Goal: Use online tool/utility: Use online tool/utility

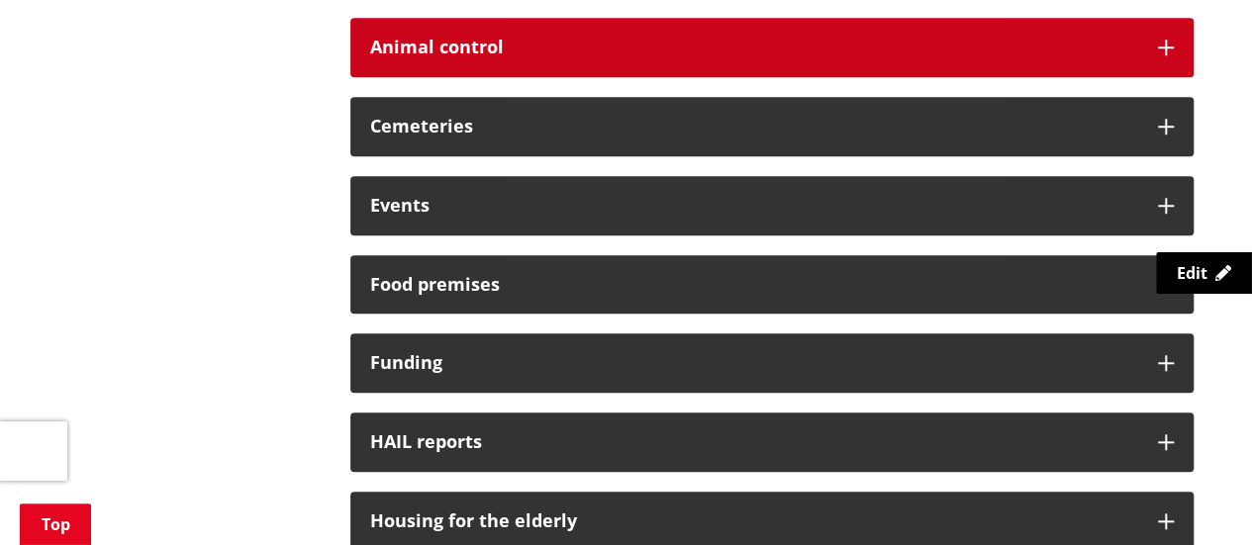
scroll to position [594, 0]
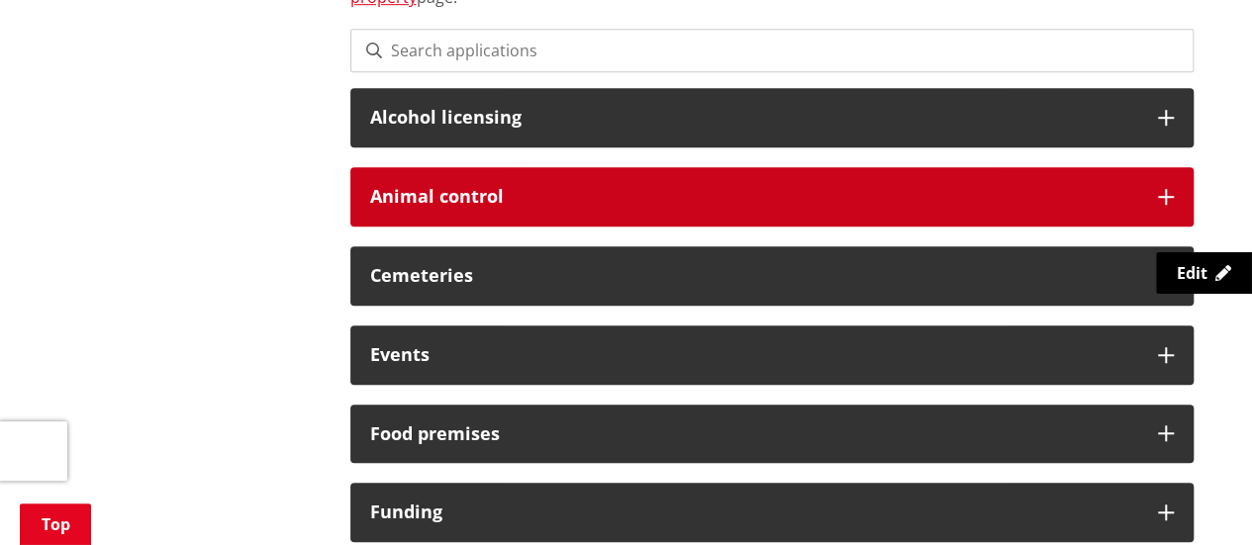
click at [779, 180] on div "Animal control" at bounding box center [771, 196] width 843 height 59
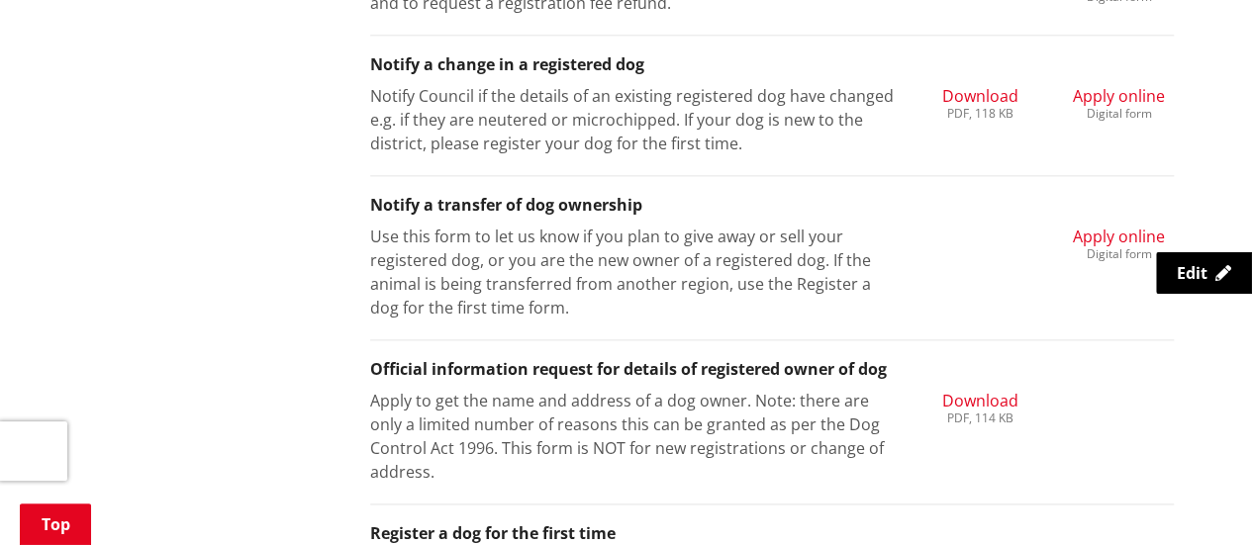
scroll to position [1089, 0]
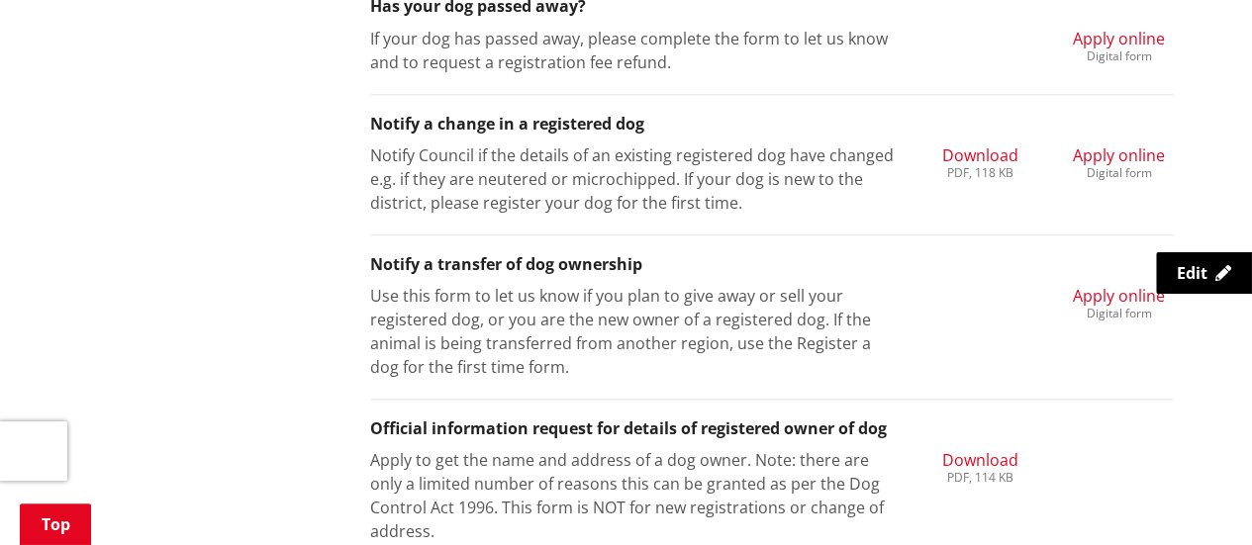
click at [1146, 167] on div "Digital form" at bounding box center [1119, 173] width 92 height 12
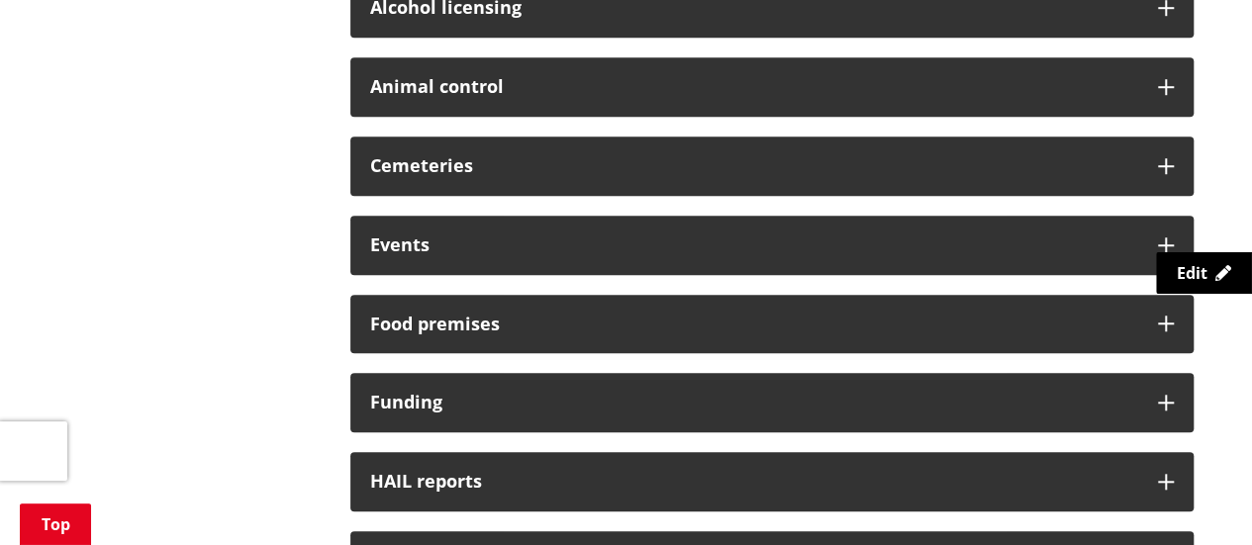
scroll to position [594, 0]
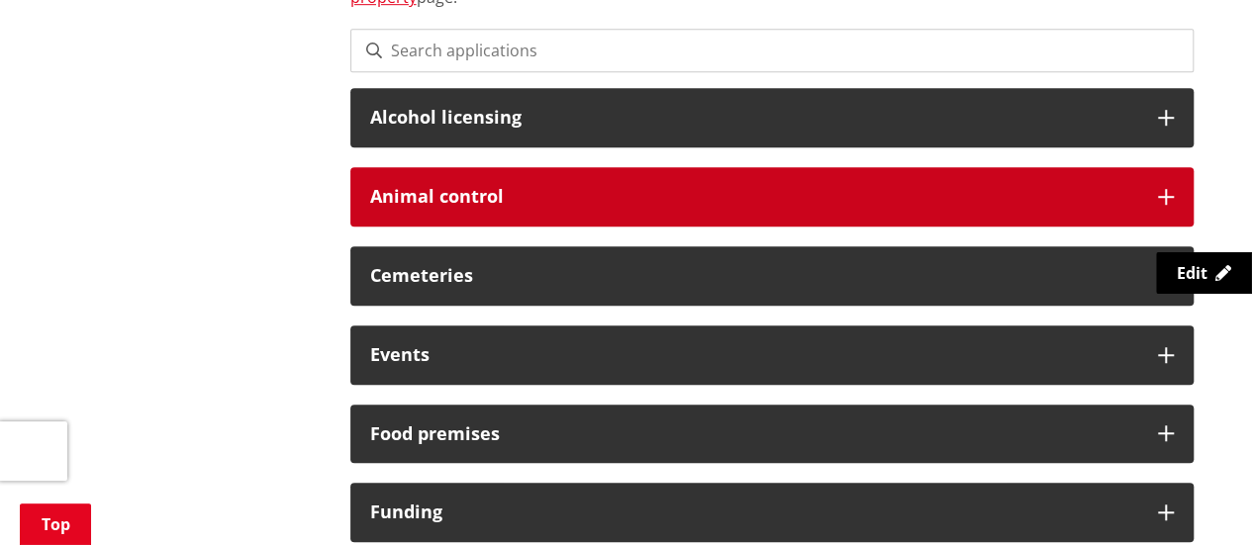
click at [603, 189] on h3 "Animal control" at bounding box center [754, 197] width 768 height 20
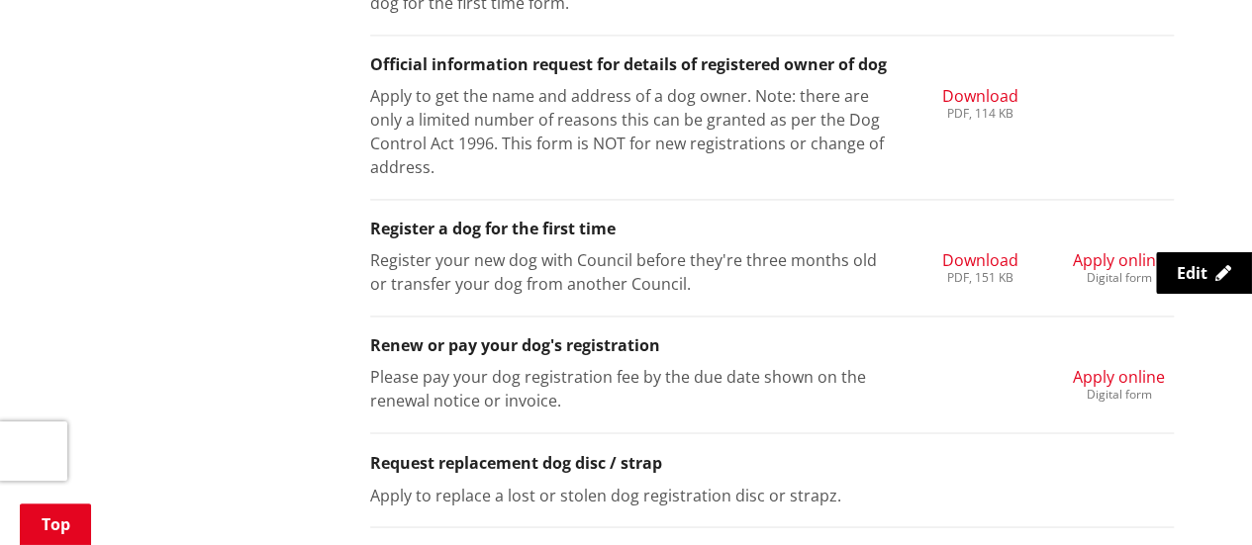
scroll to position [1485, 0]
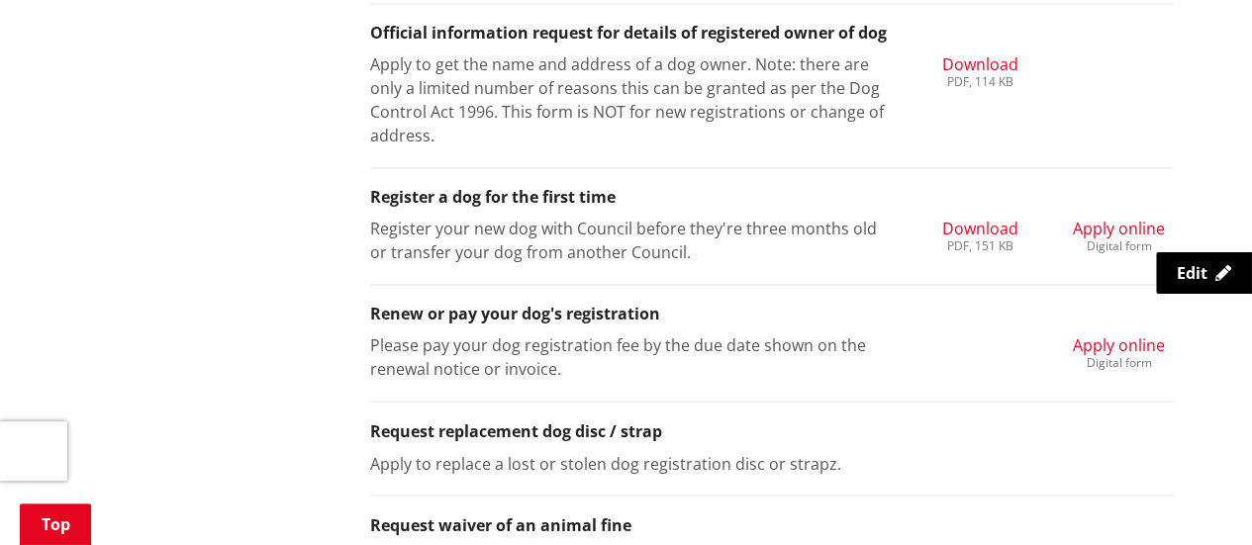
click at [1101, 235] on span "Apply online" at bounding box center [1119, 229] width 92 height 22
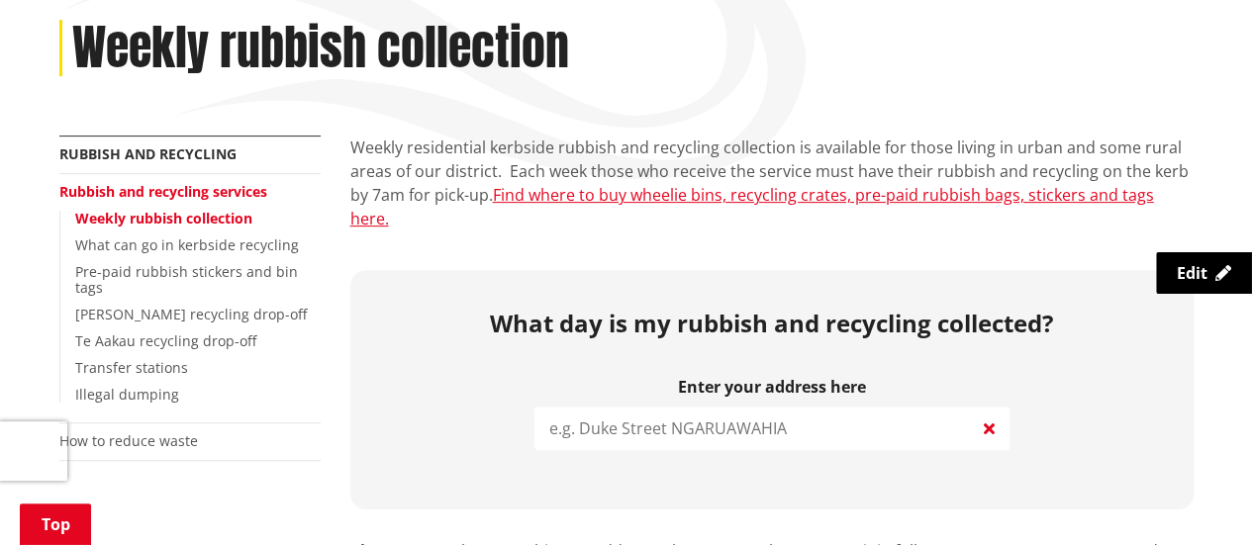
scroll to position [495, 0]
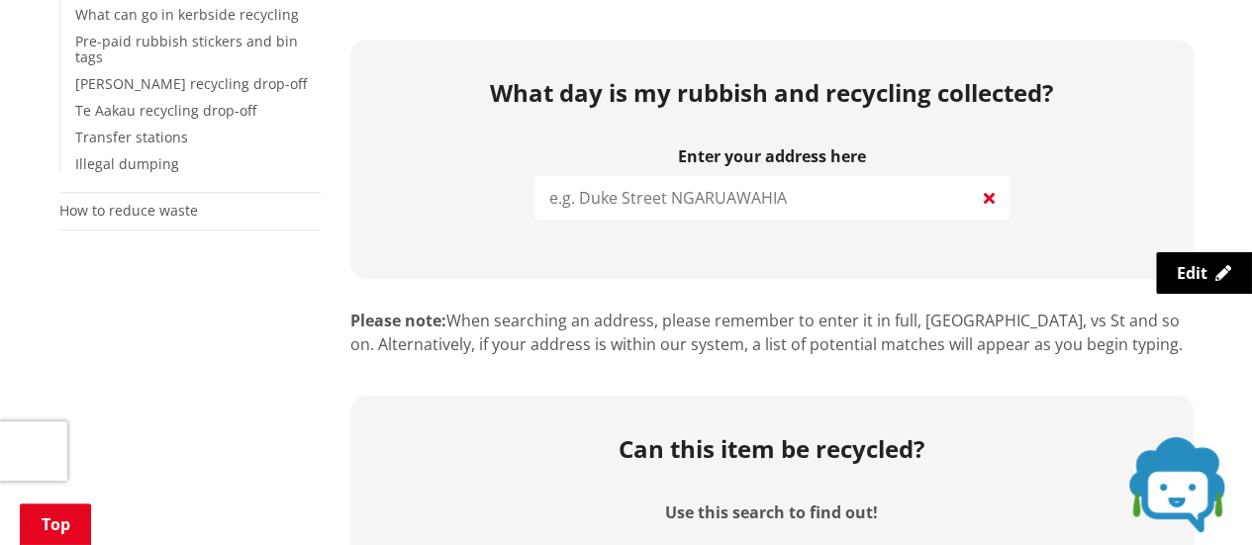
click at [799, 183] on input "search" at bounding box center [772, 198] width 475 height 44
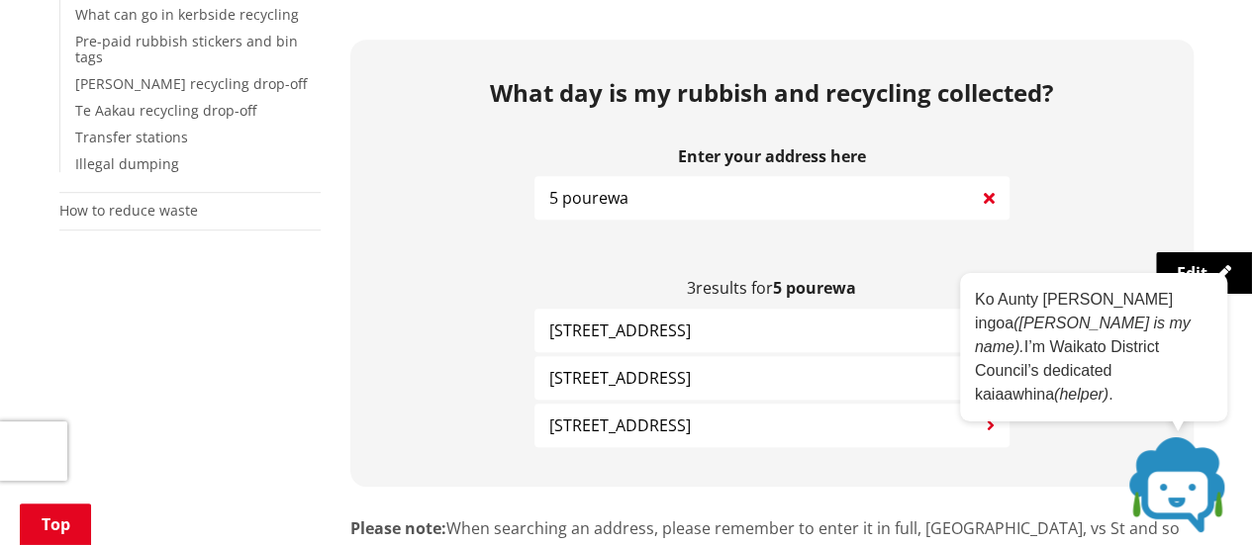
type input "5 pourewa"
click at [689, 414] on span "5 Pourewa Street TE KAUWHATA" at bounding box center [620, 426] width 142 height 24
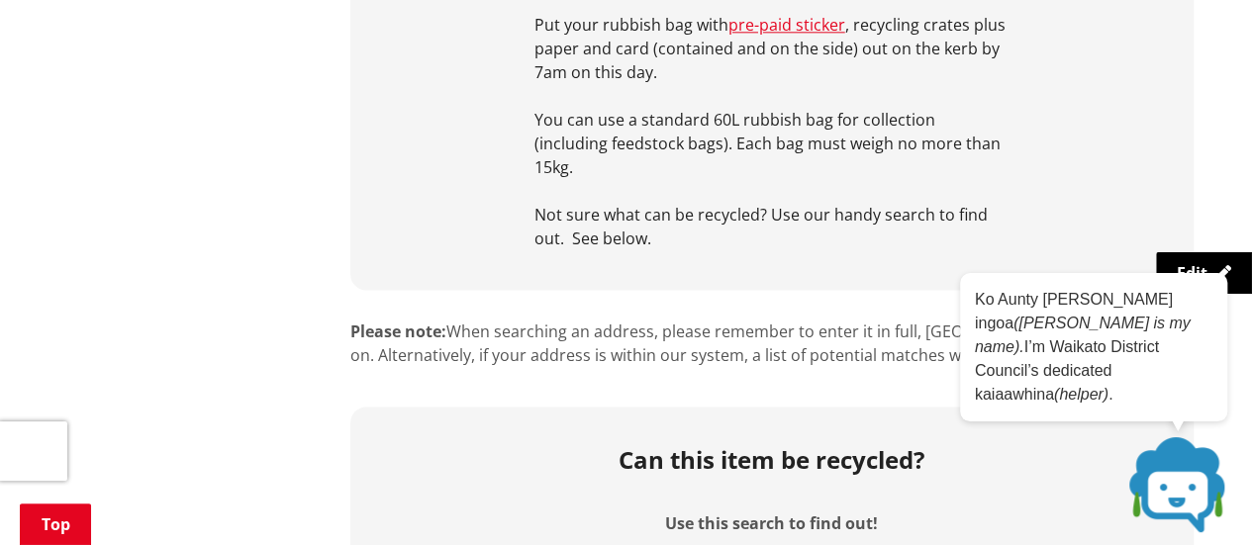
scroll to position [1584, 0]
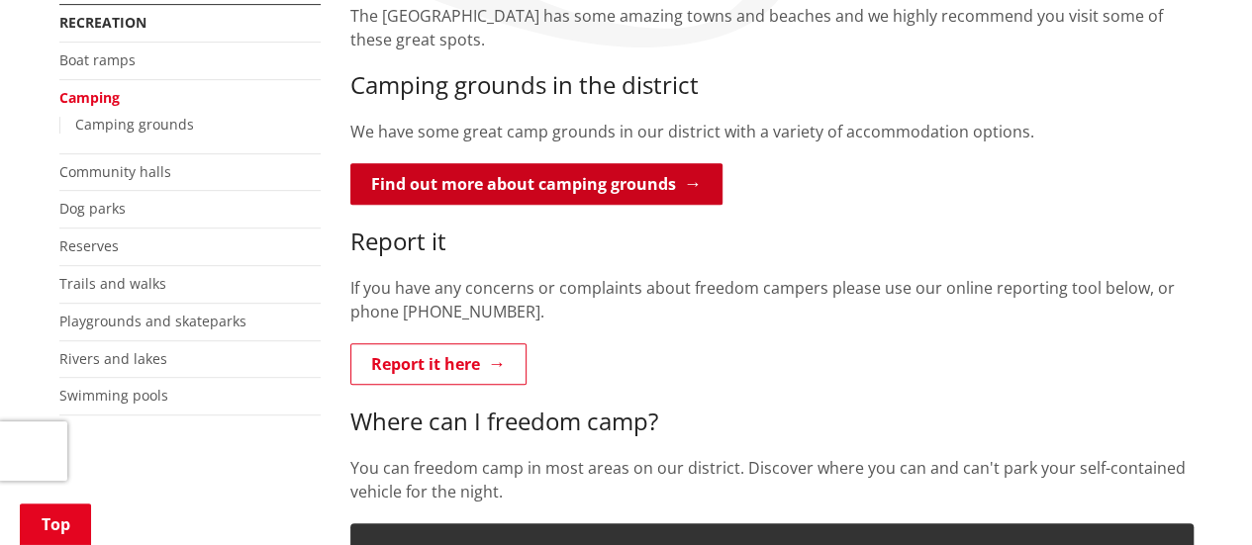
scroll to position [396, 0]
click at [665, 182] on link "Find out more about camping grounds" at bounding box center [536, 184] width 372 height 42
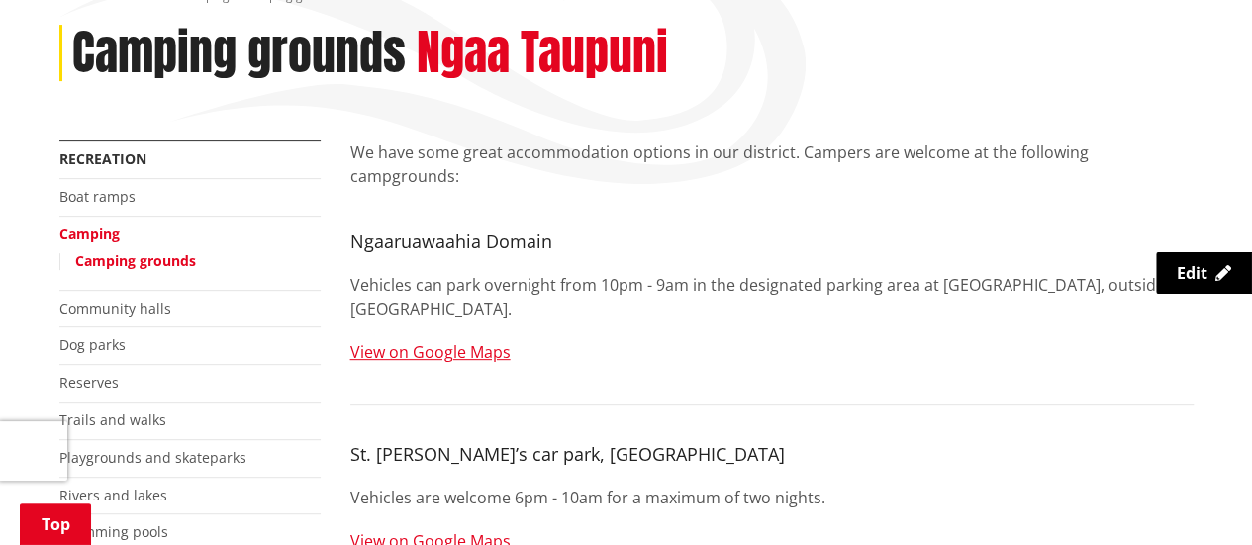
scroll to position [198, 0]
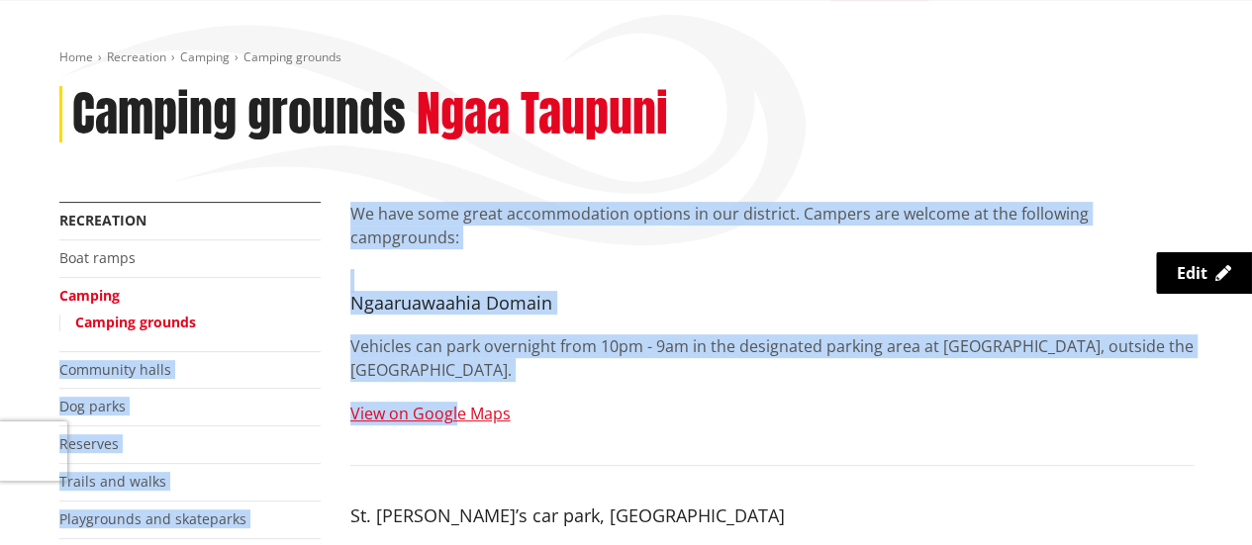
drag, startPoint x: 395, startPoint y: 353, endPoint x: 582, endPoint y: 377, distance: 188.6
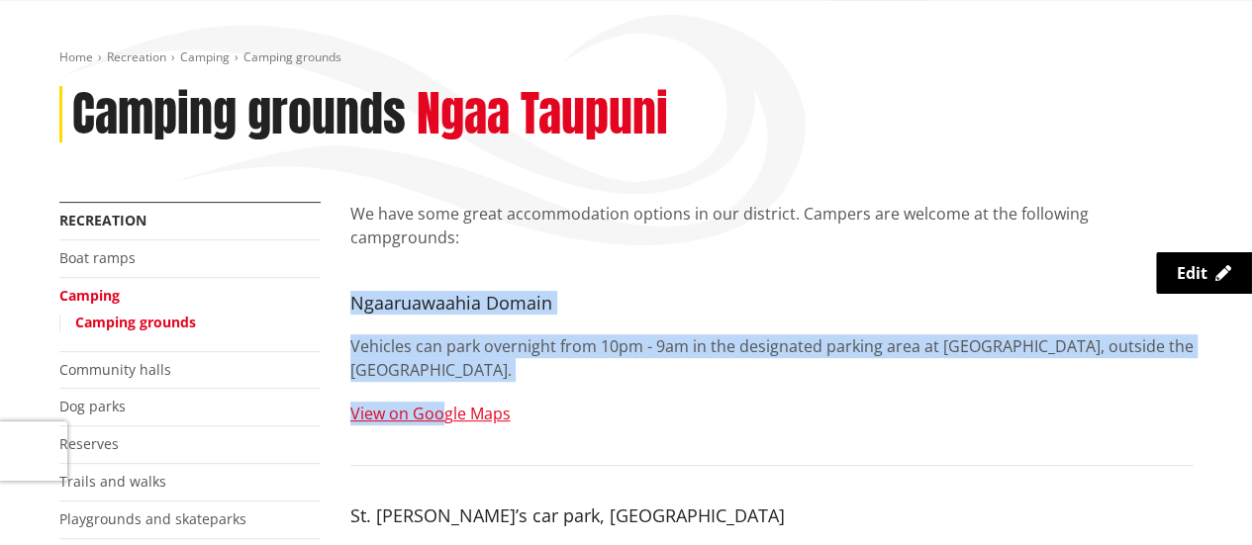
drag, startPoint x: 440, startPoint y: 361, endPoint x: 341, endPoint y: 278, distance: 129.3
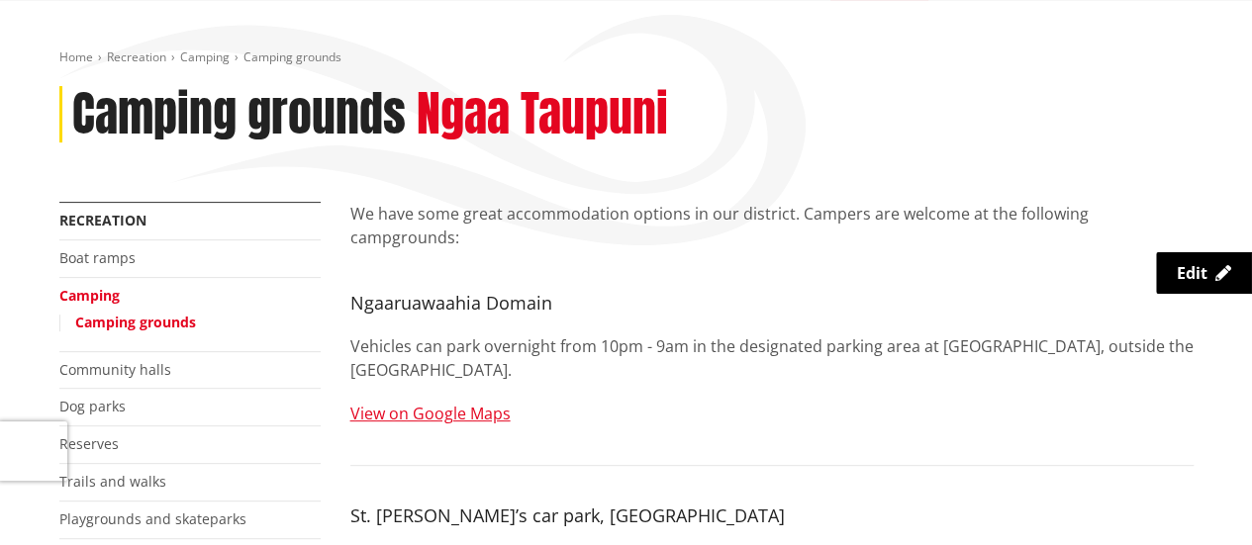
click at [524, 402] on p "View on Google Maps" at bounding box center [771, 414] width 843 height 24
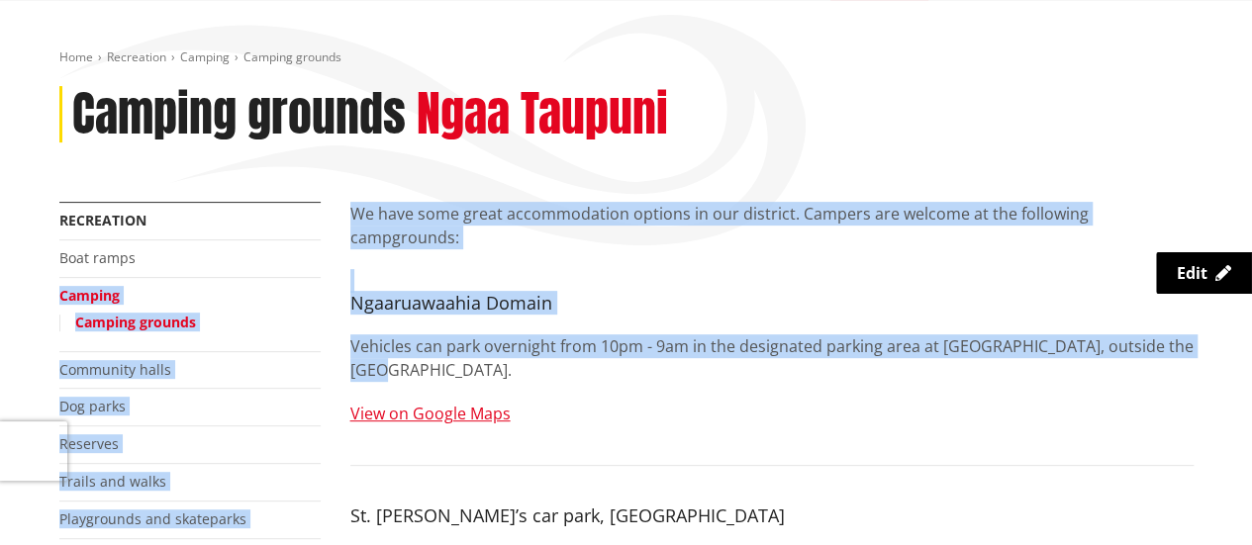
drag, startPoint x: 406, startPoint y: 324, endPoint x: 320, endPoint y: 258, distance: 108.1
click at [520, 335] on p "Vehicles can park overnight from 10pm - 9am in the designated parking area at T…" at bounding box center [771, 359] width 843 height 48
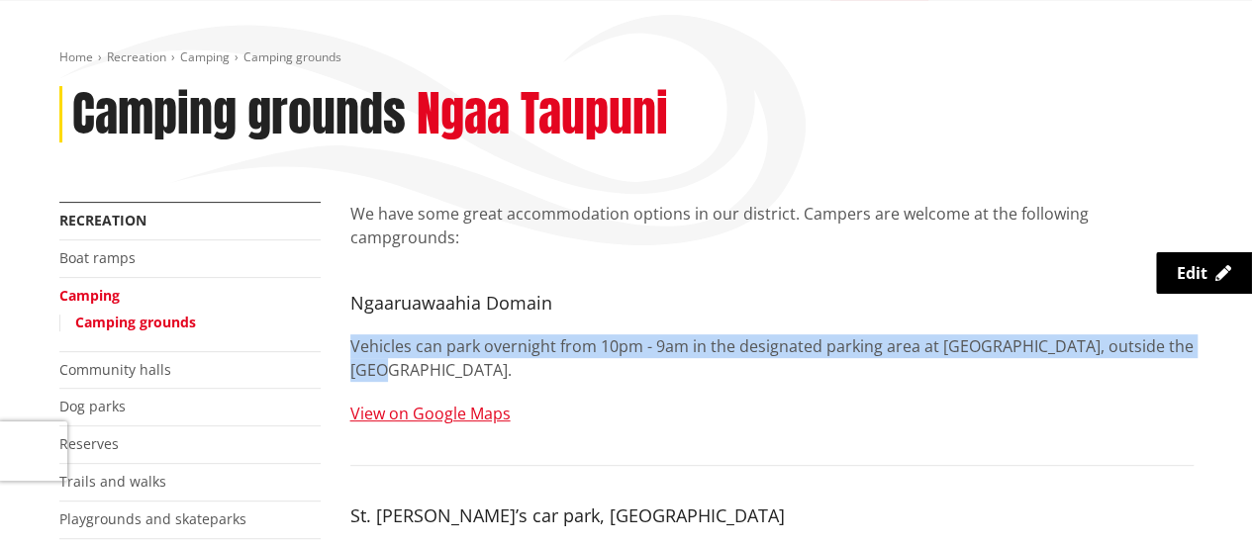
drag, startPoint x: 442, startPoint y: 351, endPoint x: 339, endPoint y: 314, distance: 109.6
copy p "Vehicles can park overnight from 10pm - 9am in the designated parking area at T…"
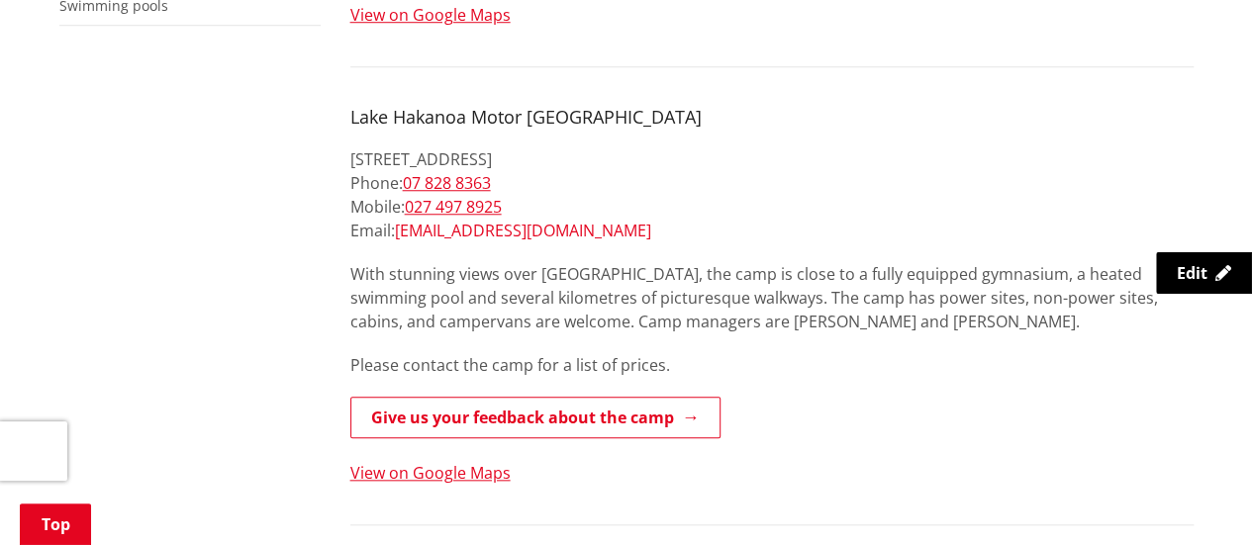
scroll to position [297, 0]
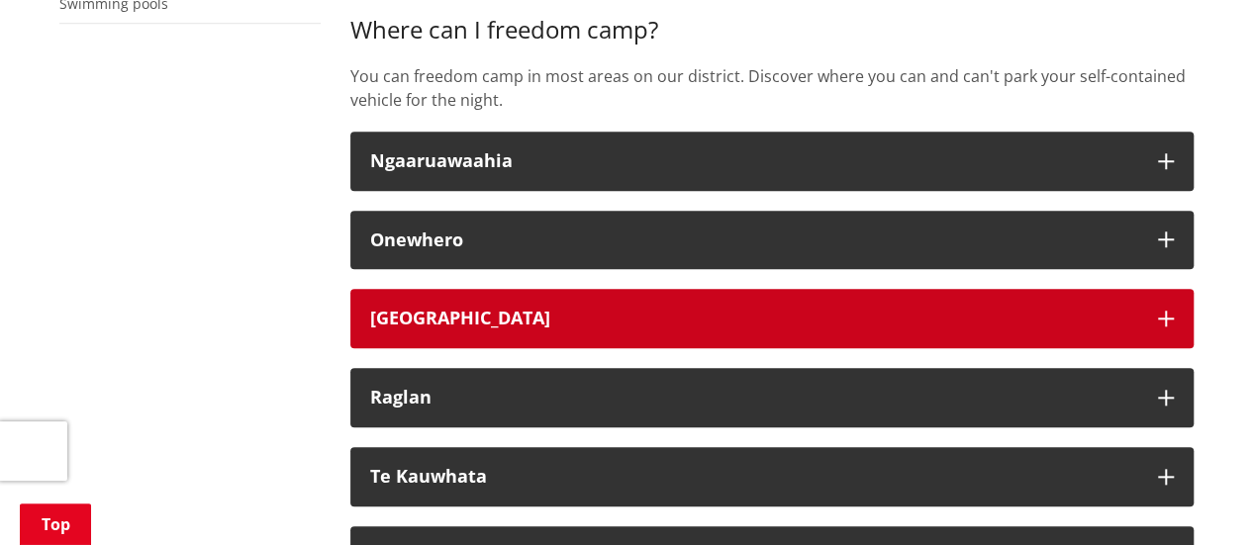
scroll to position [792, 0]
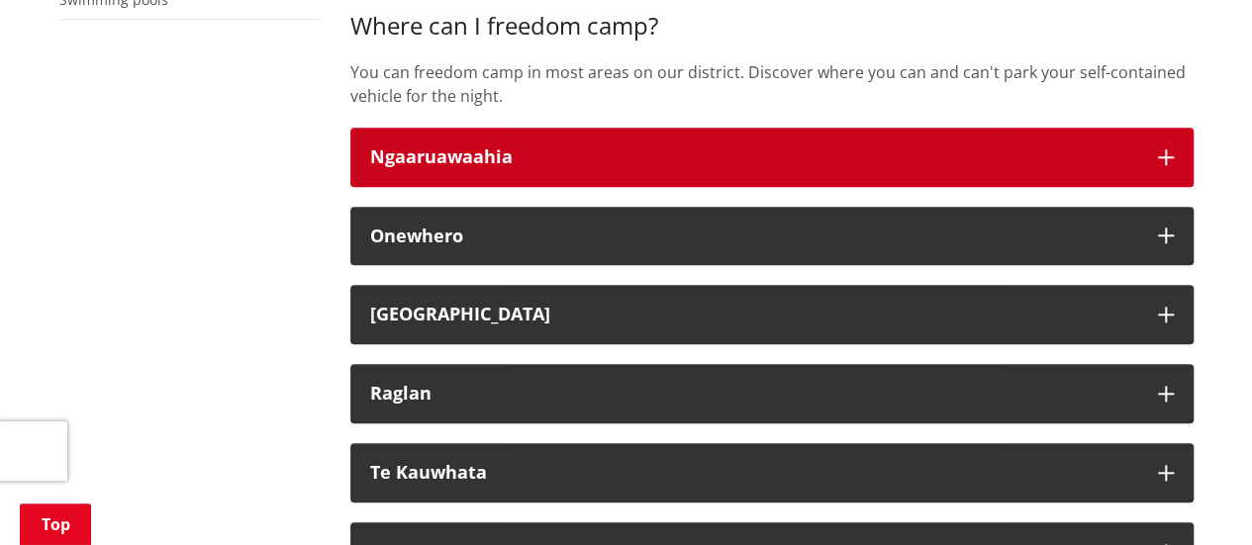
click at [700, 161] on div "Ngaaruawaahia" at bounding box center [754, 158] width 768 height 20
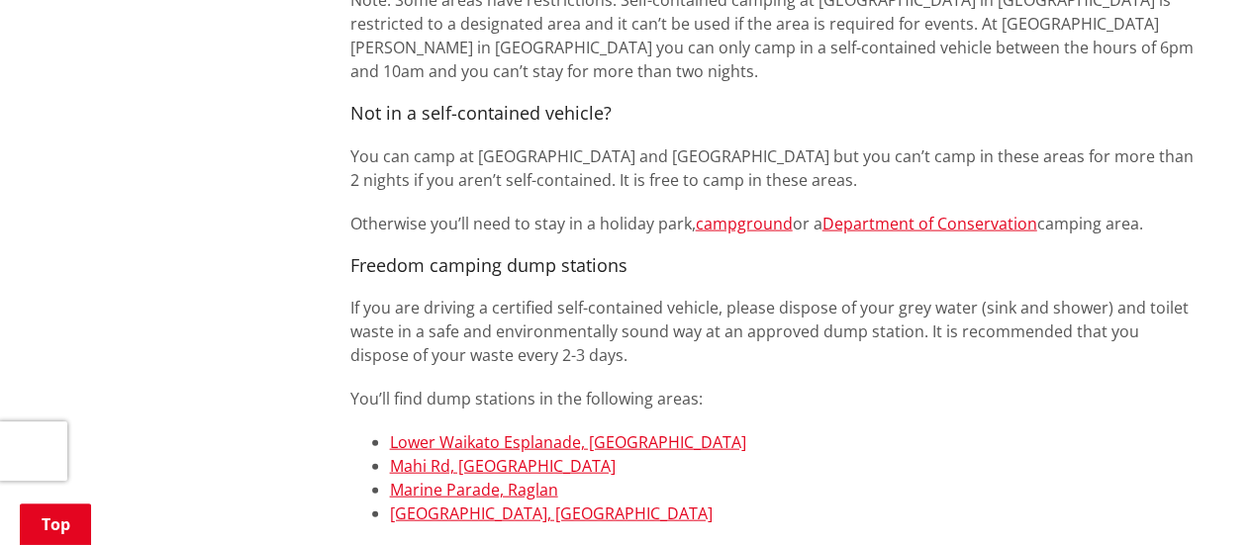
scroll to position [2079, 0]
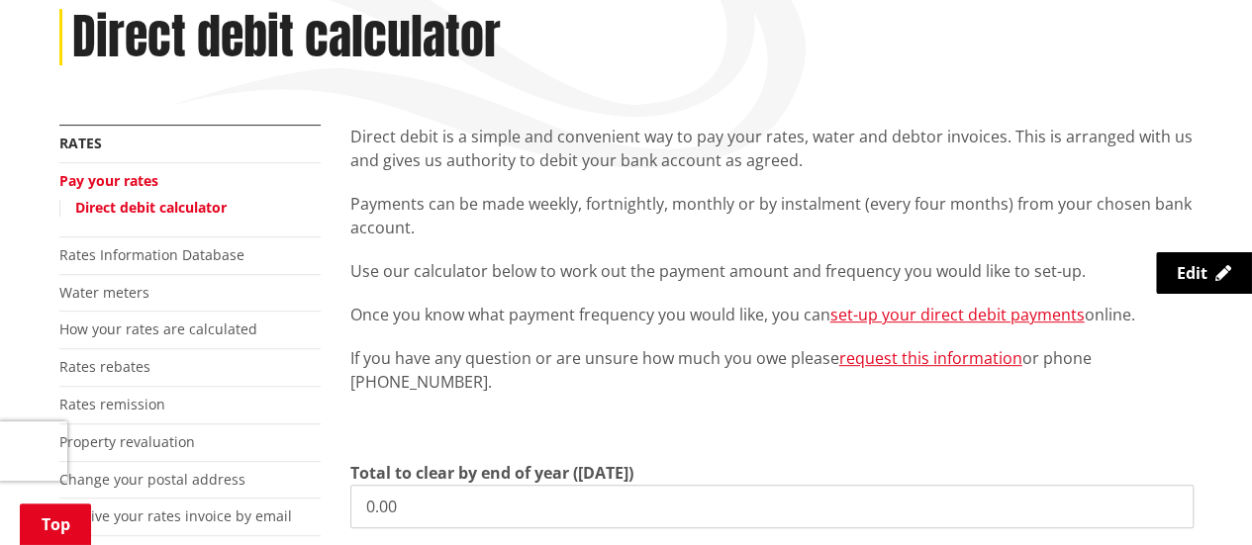
scroll to position [396, 0]
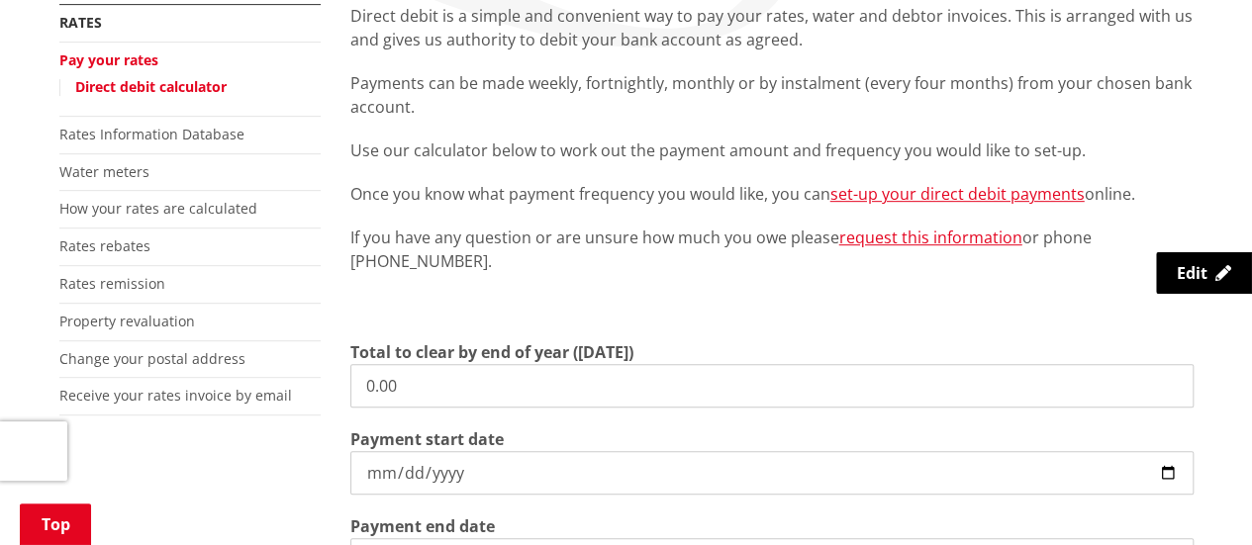
click at [493, 369] on input "0.00" at bounding box center [771, 386] width 843 height 44
drag, startPoint x: 404, startPoint y: 387, endPoint x: 352, endPoint y: 378, distance: 52.2
click at [352, 378] on input "0.00" at bounding box center [771, 386] width 843 height 44
type input "3,584.74"
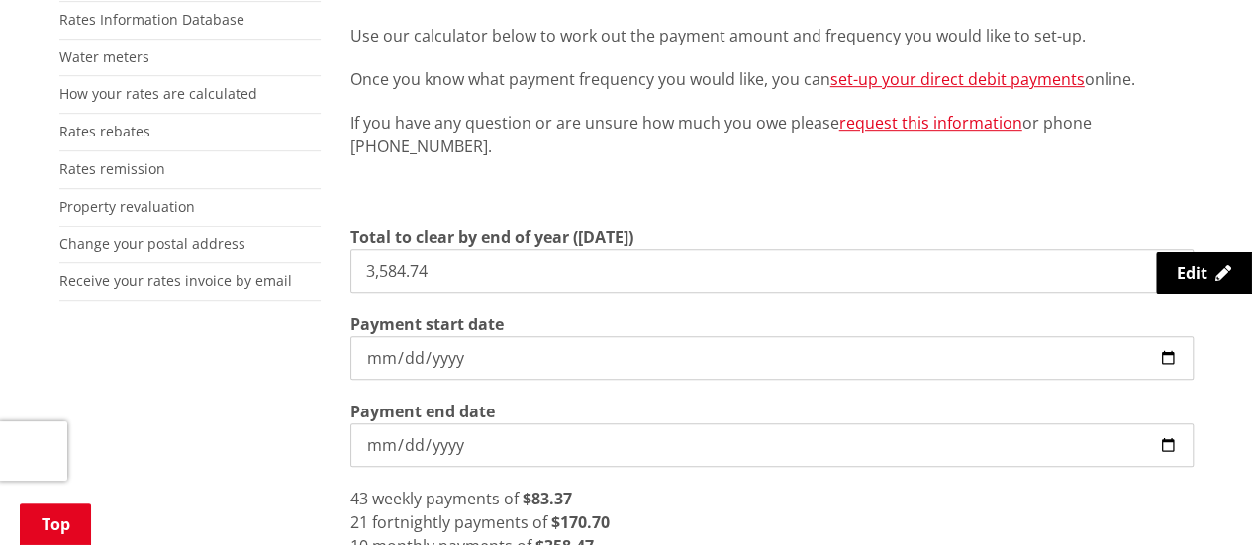
scroll to position [693, 0]
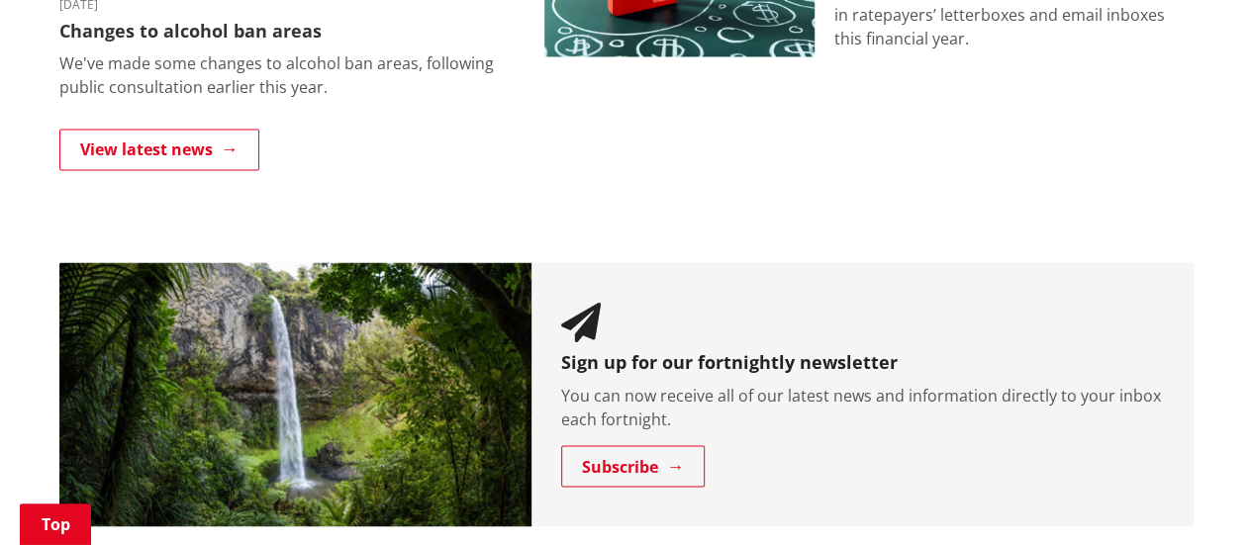
scroll to position [1485, 0]
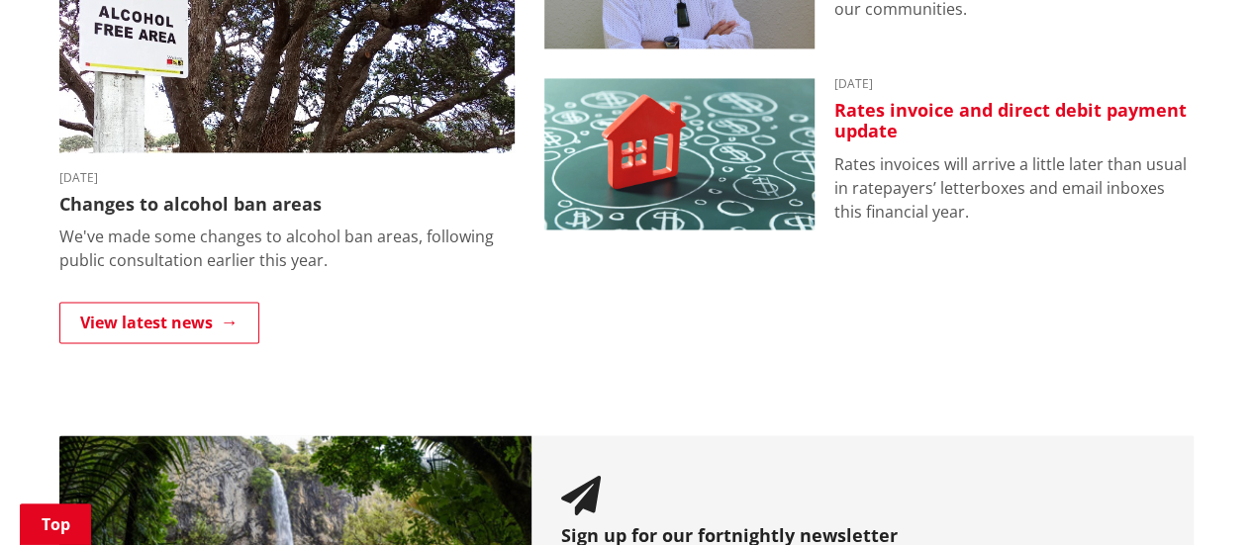
click at [751, 184] on img at bounding box center [679, 154] width 270 height 152
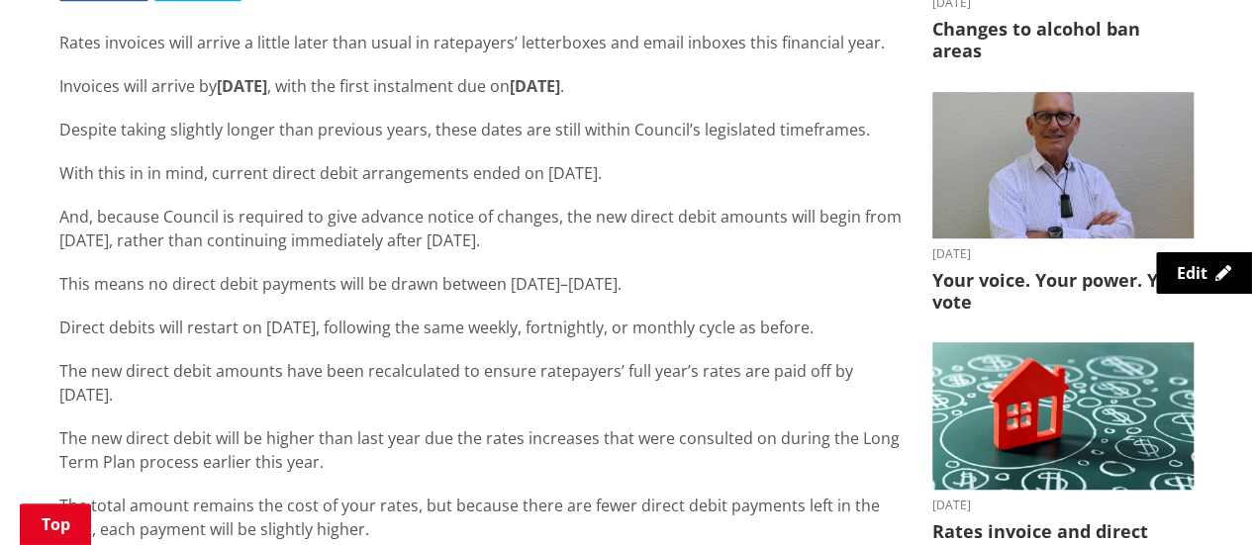
scroll to position [495, 0]
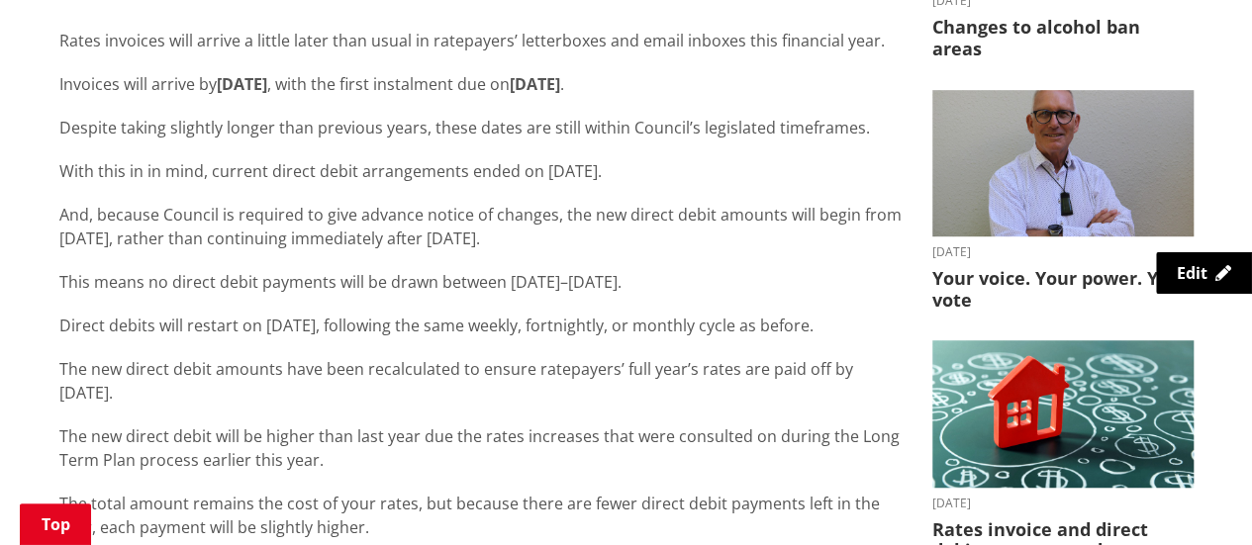
drag, startPoint x: 73, startPoint y: 128, endPoint x: 860, endPoint y: 136, distance: 787.0
click at [860, 136] on div "Rates invoice and direct debit payment update 25 August 2025 Share Post Rates i…" at bounding box center [481, 399] width 873 height 1221
copy p "Despite taking slightly longer than previous years, these dates are still withi…"
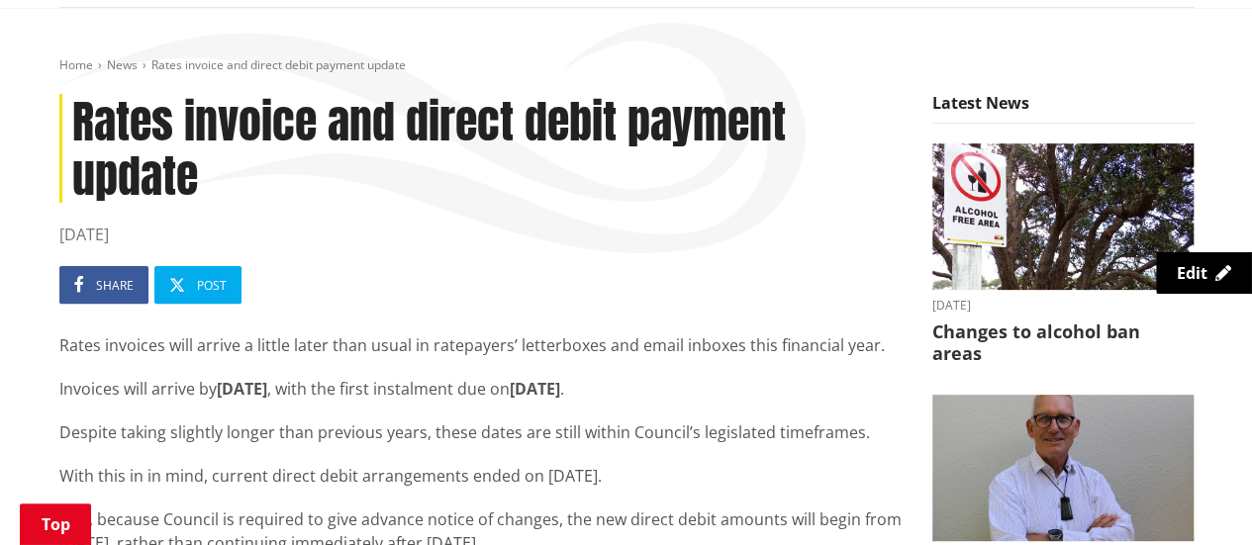
scroll to position [297, 0]
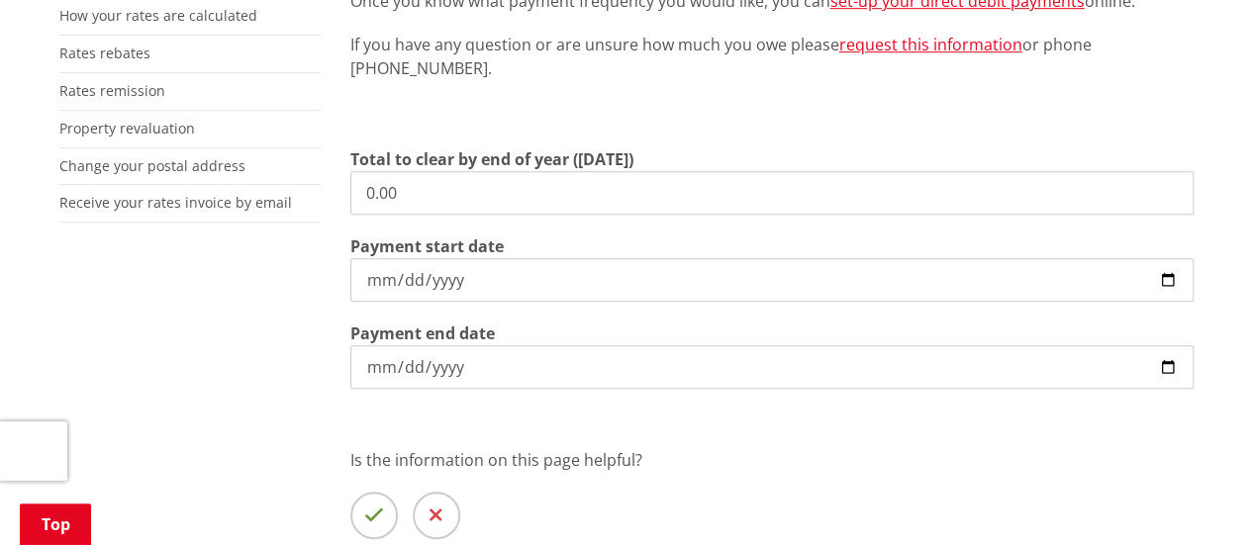
scroll to position [594, 0]
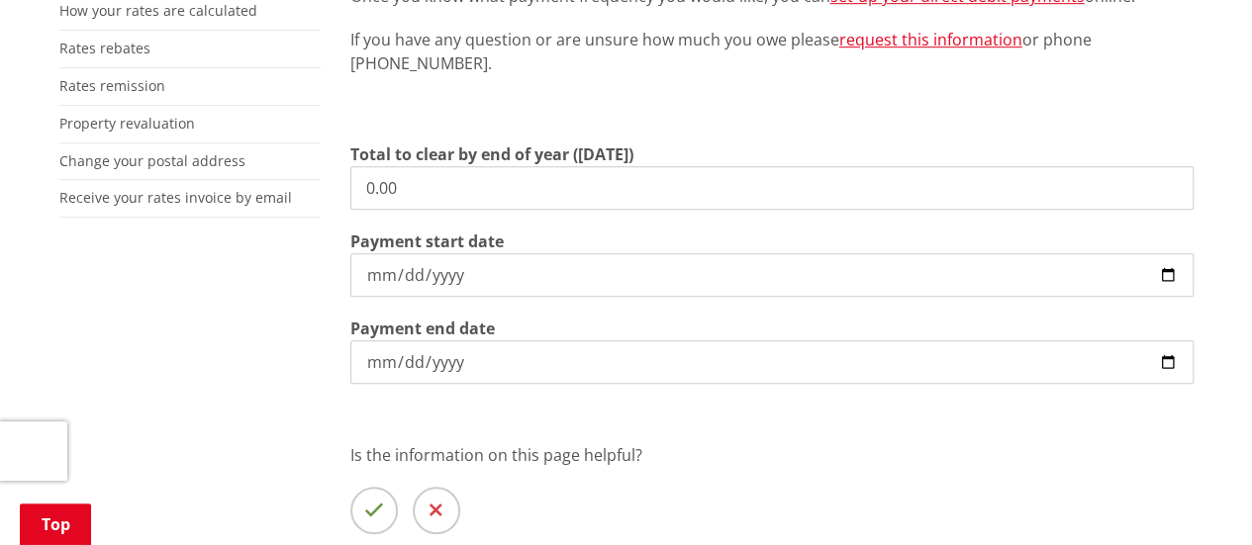
click at [456, 196] on input "0.00" at bounding box center [771, 188] width 843 height 44
drag, startPoint x: 442, startPoint y: 195, endPoint x: 368, endPoint y: 193, distance: 73.3
click at [368, 193] on input "0.00" at bounding box center [771, 188] width 843 height 44
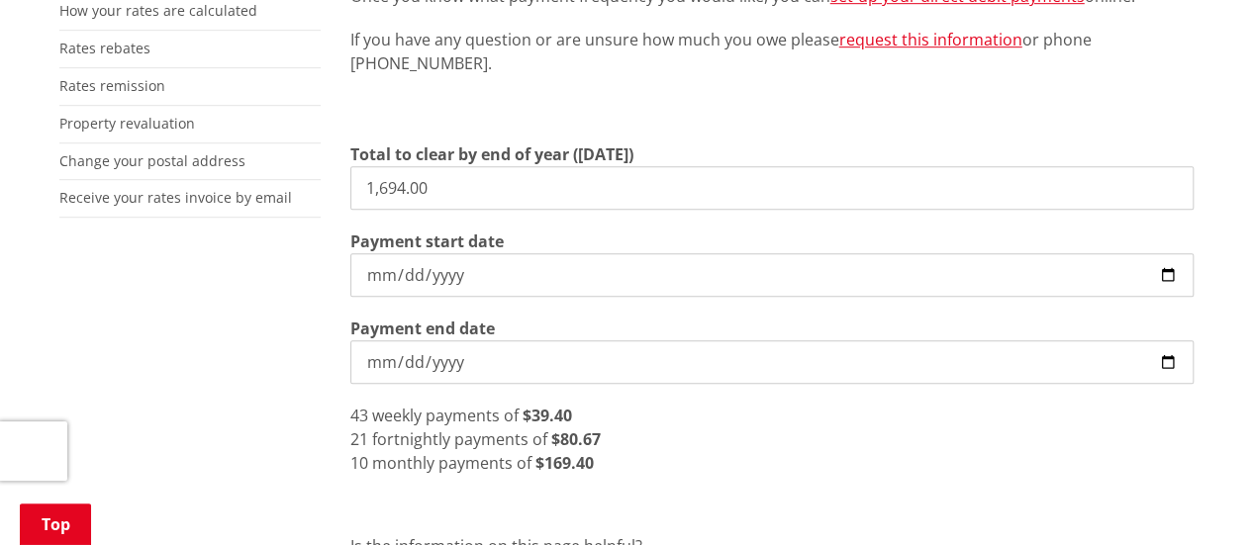
click at [512, 193] on input "1,694.00" at bounding box center [771, 188] width 843 height 44
type input "1,694.52"
type input "[DATE]"
click at [531, 364] on input "[DATE]" at bounding box center [771, 363] width 843 height 44
click at [693, 446] on div "21 fortnightly payments of $80.69" at bounding box center [771, 440] width 843 height 24
